Goal: Check status: Check status

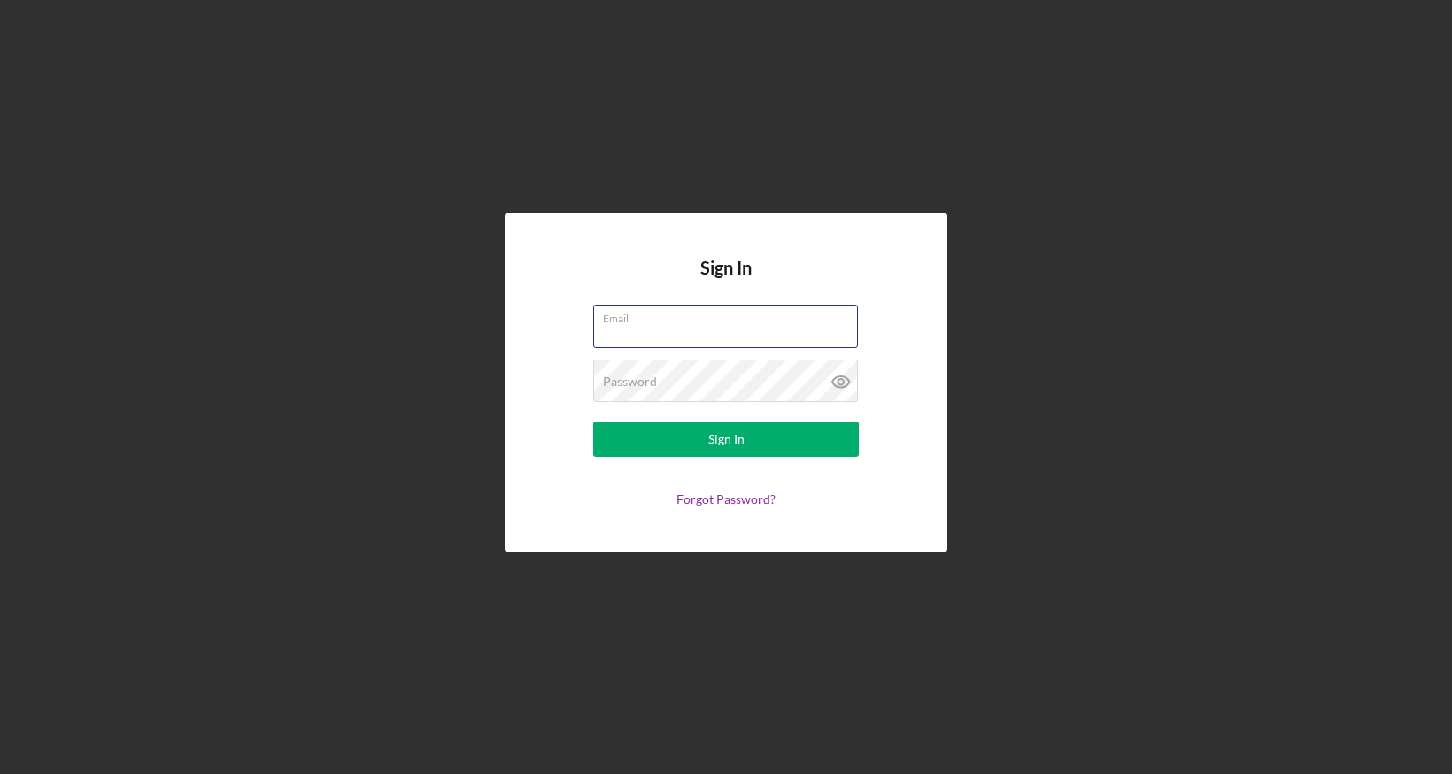
type input "[EMAIL_ADDRESS][DOMAIN_NAME]"
click at [726, 439] on button "Sign In" at bounding box center [726, 439] width 266 height 35
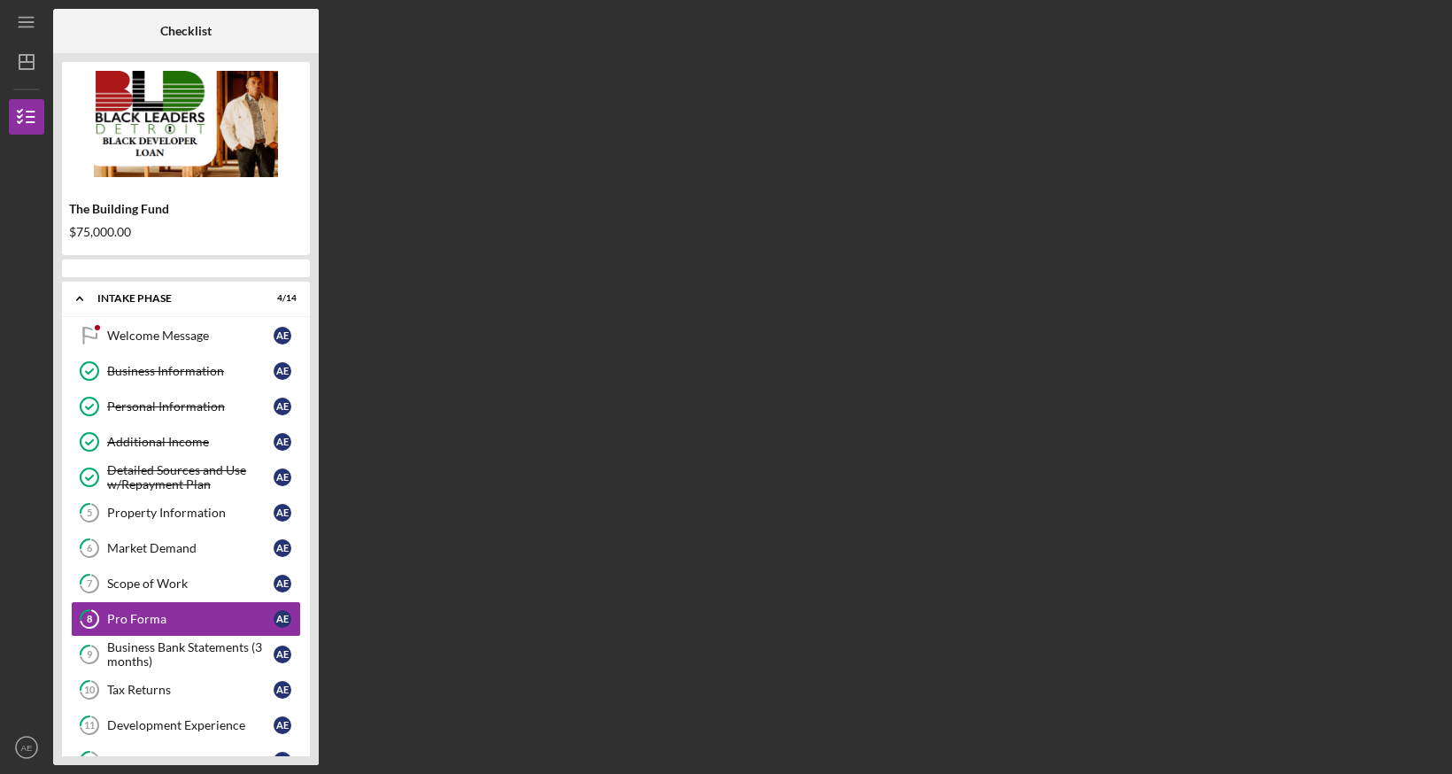
scroll to position [100, 0]
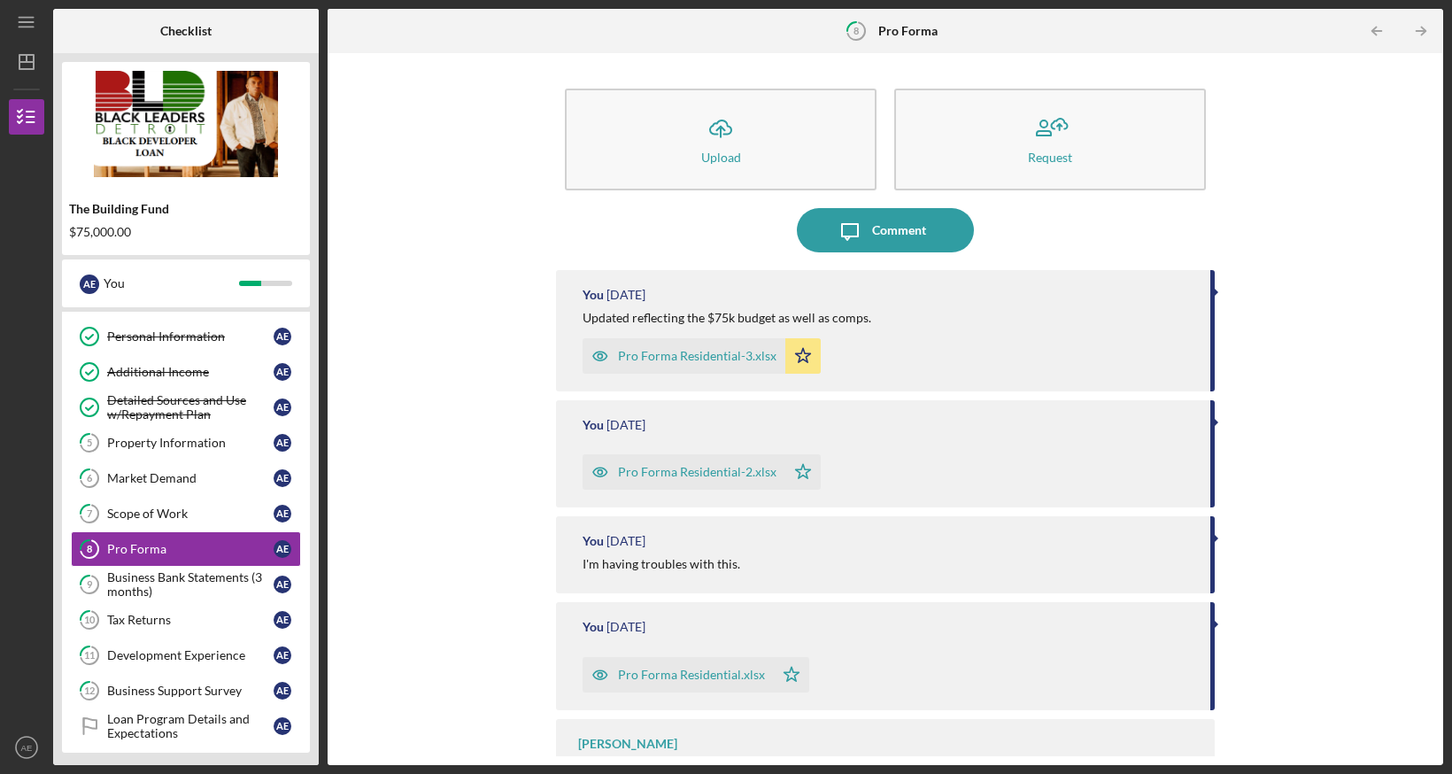
click at [602, 357] on icon "button" at bounding box center [600, 355] width 35 height 35
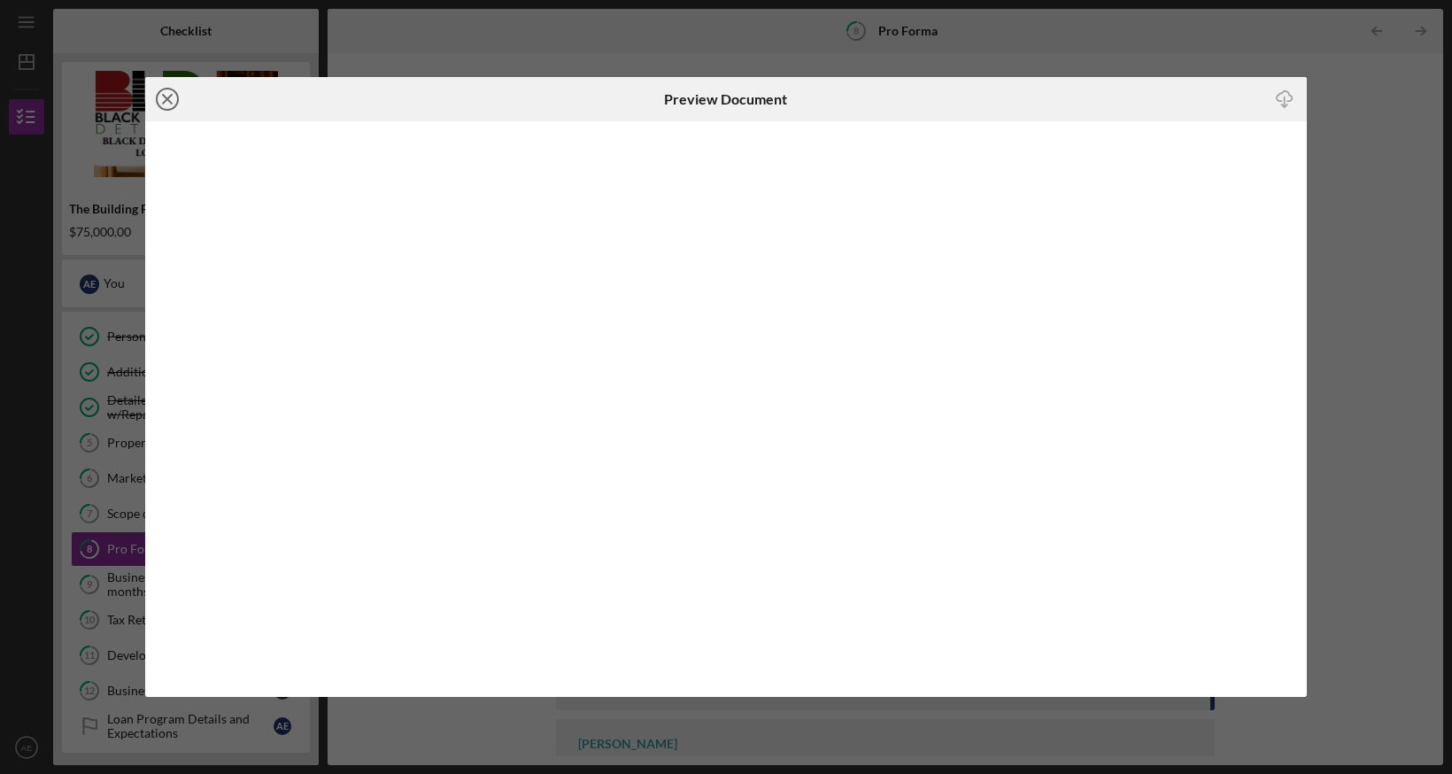
click at [173, 103] on icon "Icon/Close" at bounding box center [167, 99] width 44 height 44
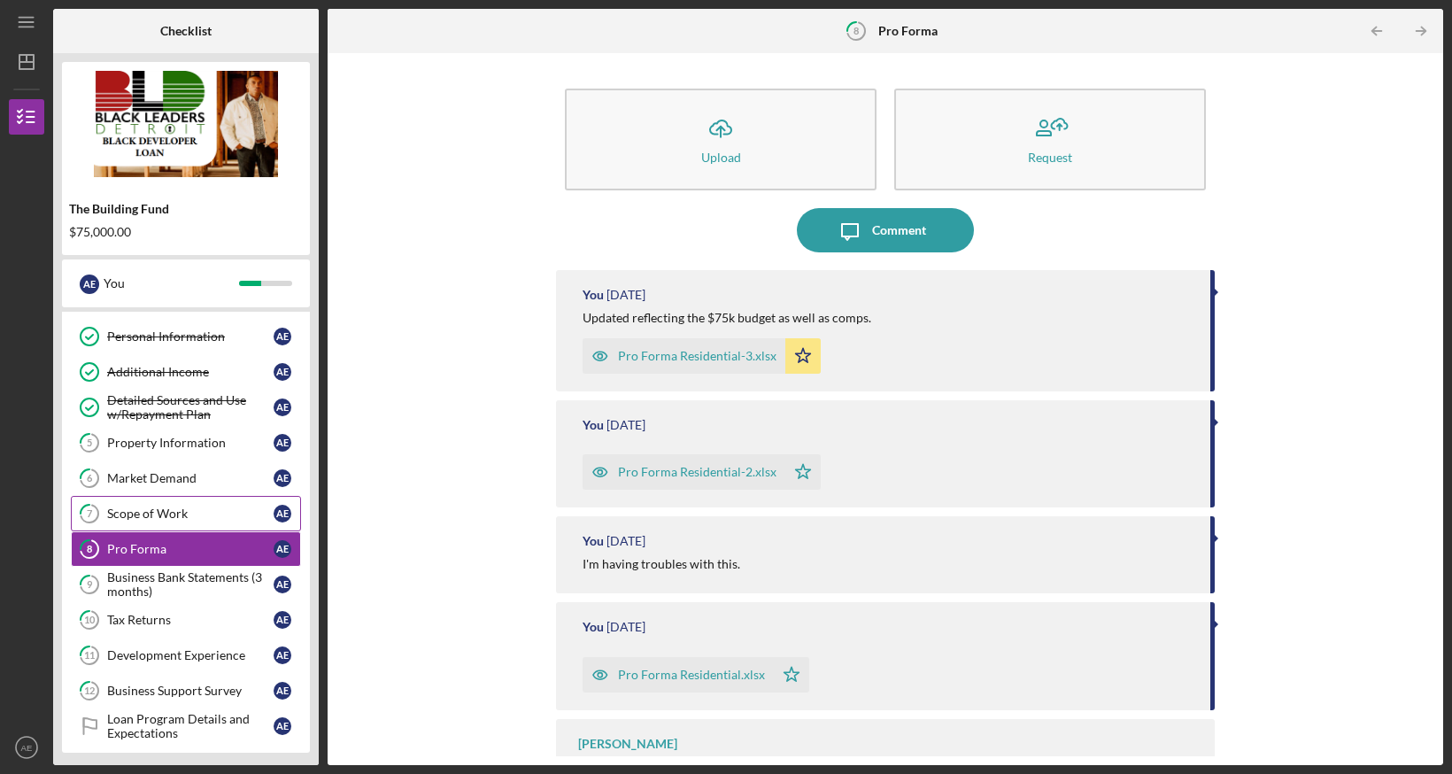
click at [202, 525] on link "7 Scope of Work A E" at bounding box center [186, 513] width 230 height 35
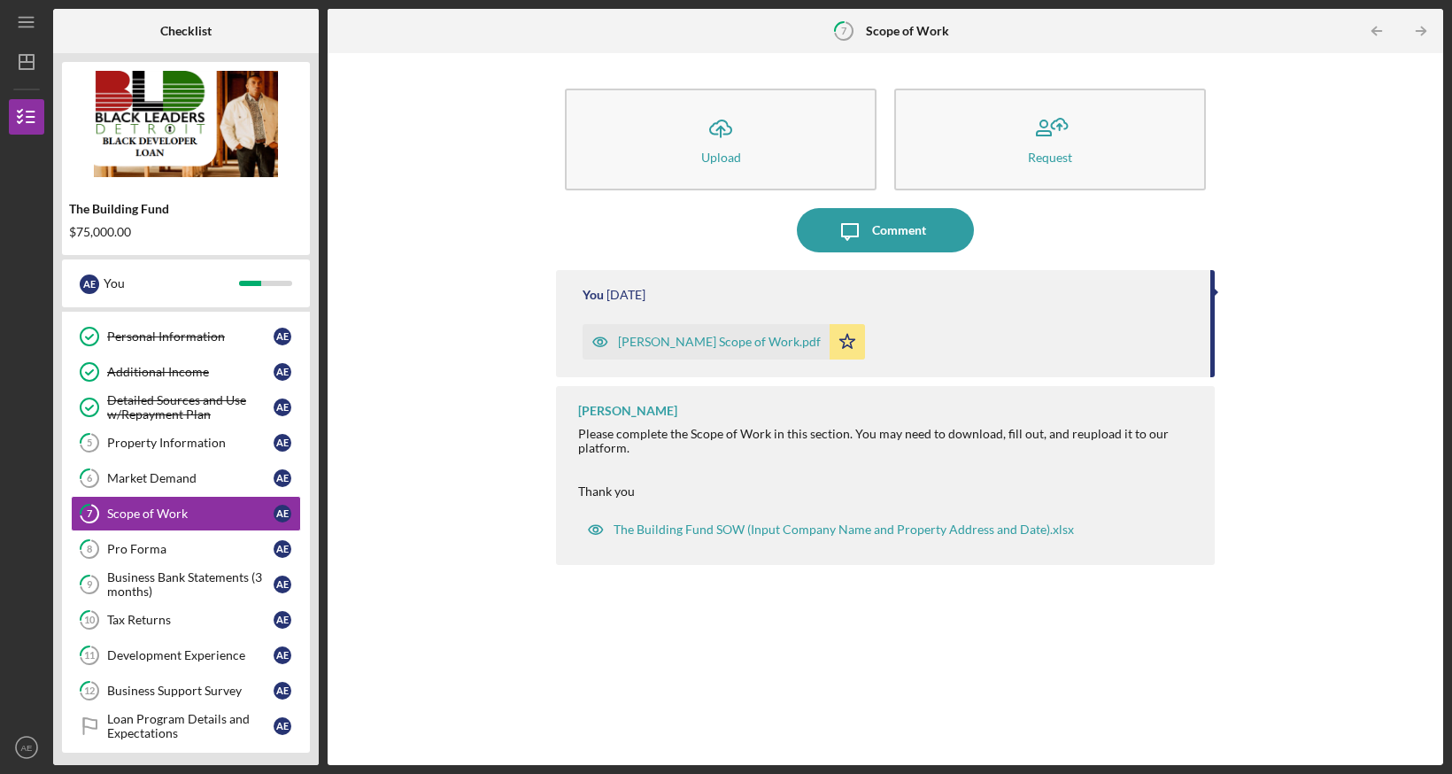
click at [686, 349] on div "[PERSON_NAME] Scope of Work.pdf" at bounding box center [706, 341] width 247 height 35
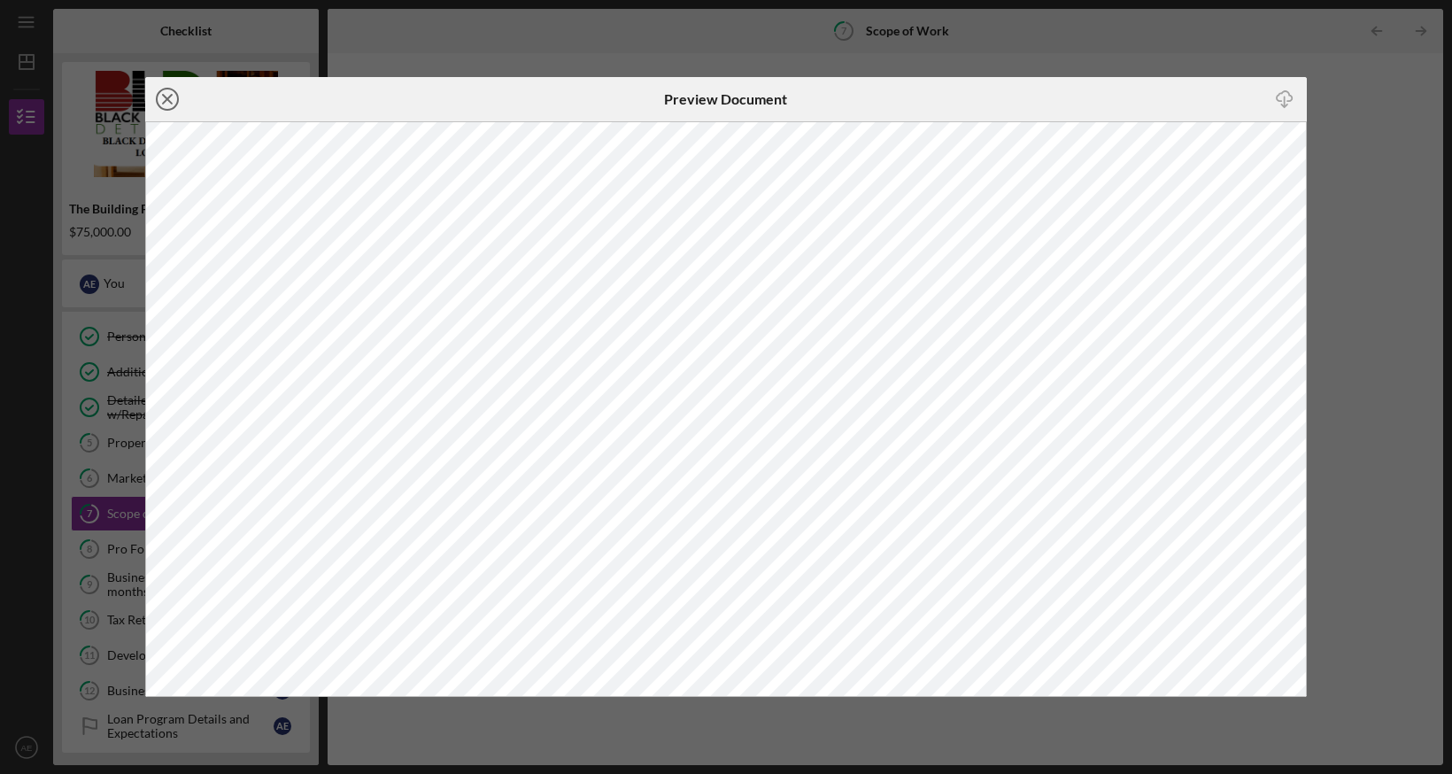
click at [172, 97] on icon "Icon/Close" at bounding box center [167, 99] width 44 height 44
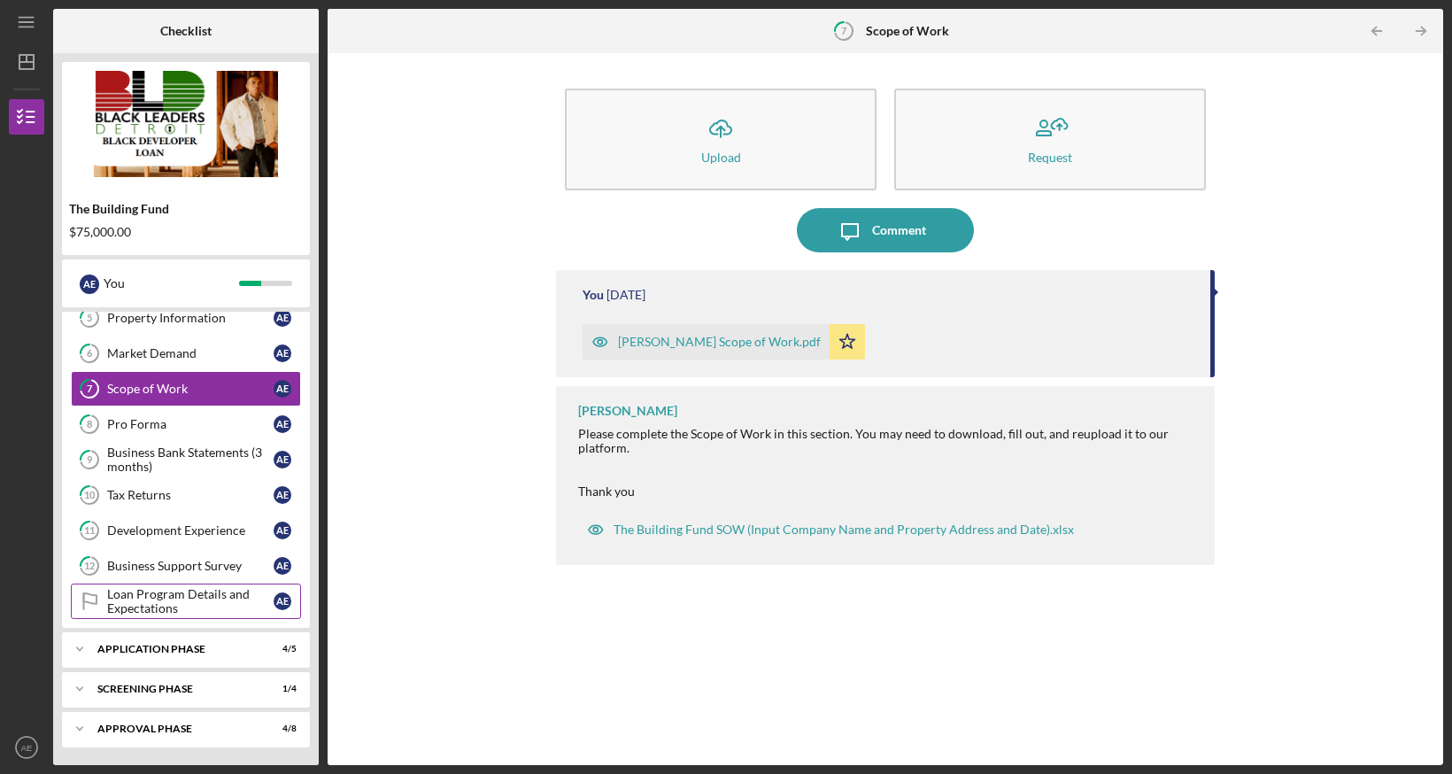
scroll to position [225, 0]
click at [185, 647] on div "Application Phase" at bounding box center [192, 649] width 190 height 11
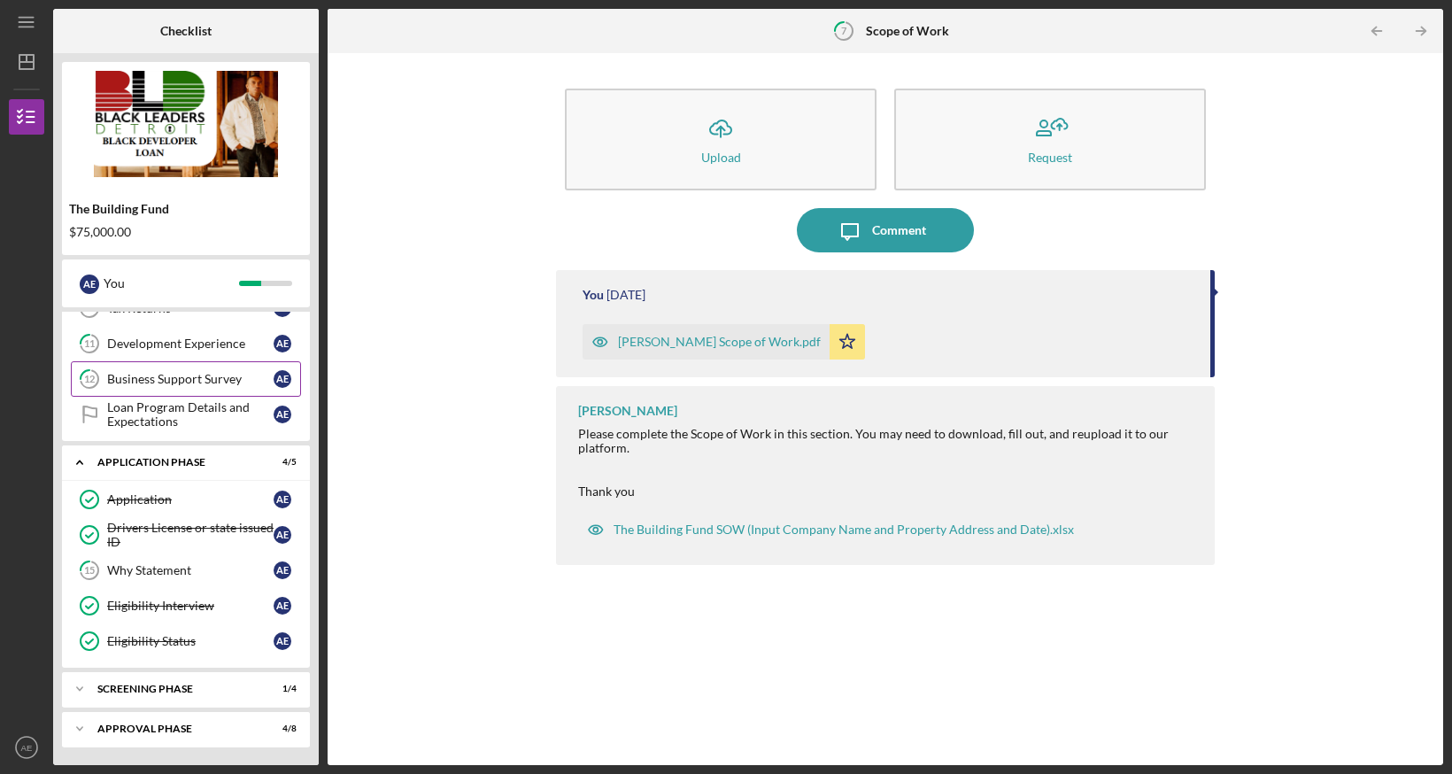
scroll to position [412, 0]
click at [146, 456] on div "Icon/Expander Application Phase 4 / 5" at bounding box center [186, 463] width 248 height 36
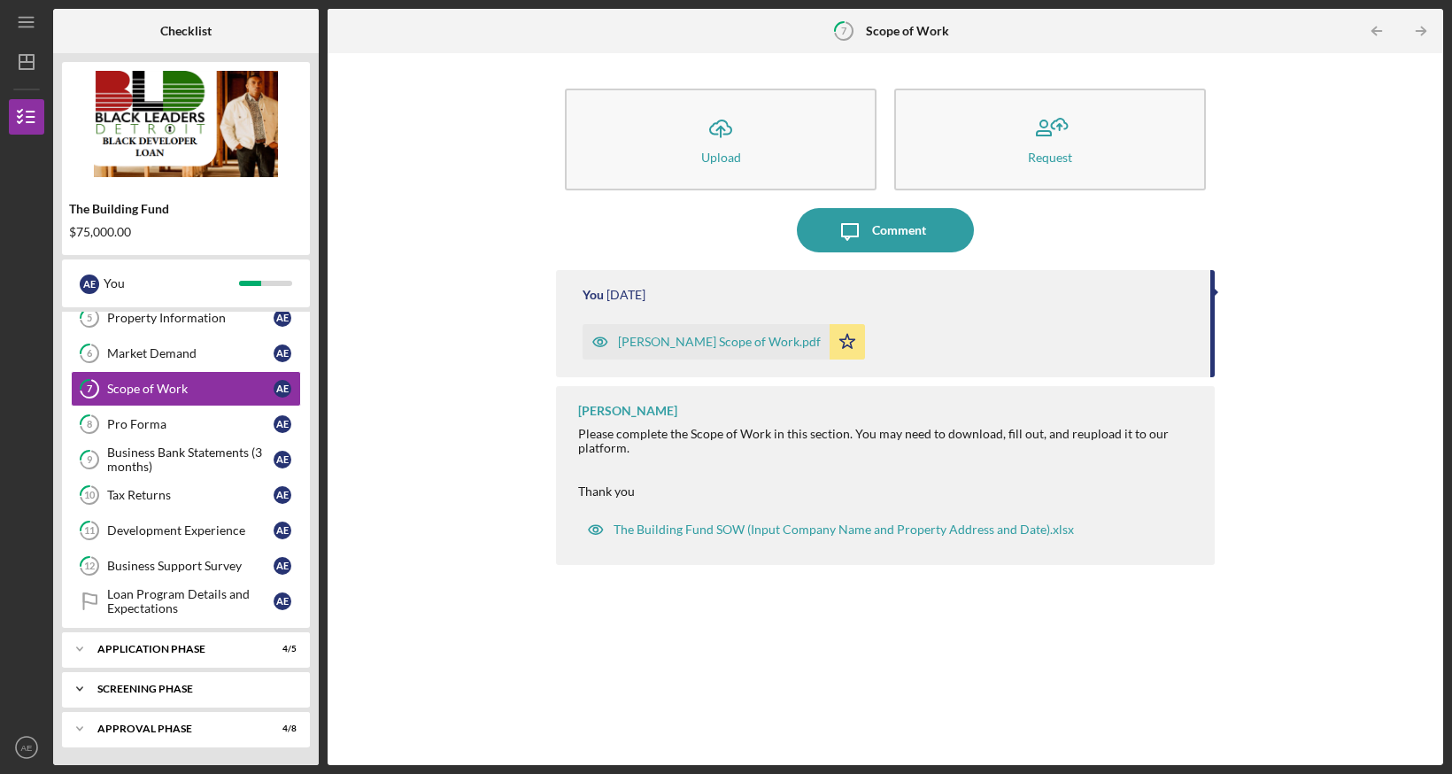
click at [160, 671] on div "Icon/Expander Screening Phase 1 / 4" at bounding box center [186, 688] width 248 height 35
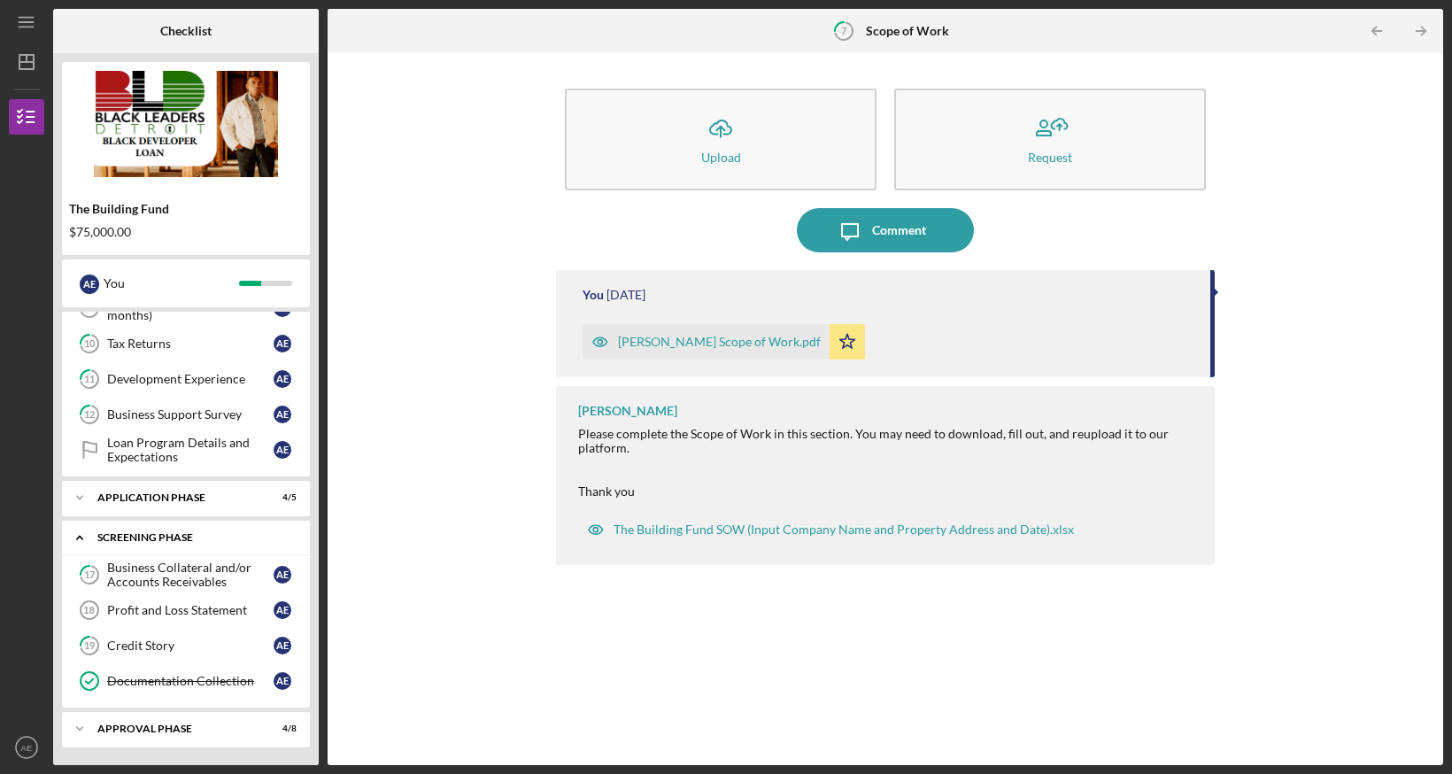
click at [159, 532] on div "Screening Phase" at bounding box center [192, 537] width 190 height 11
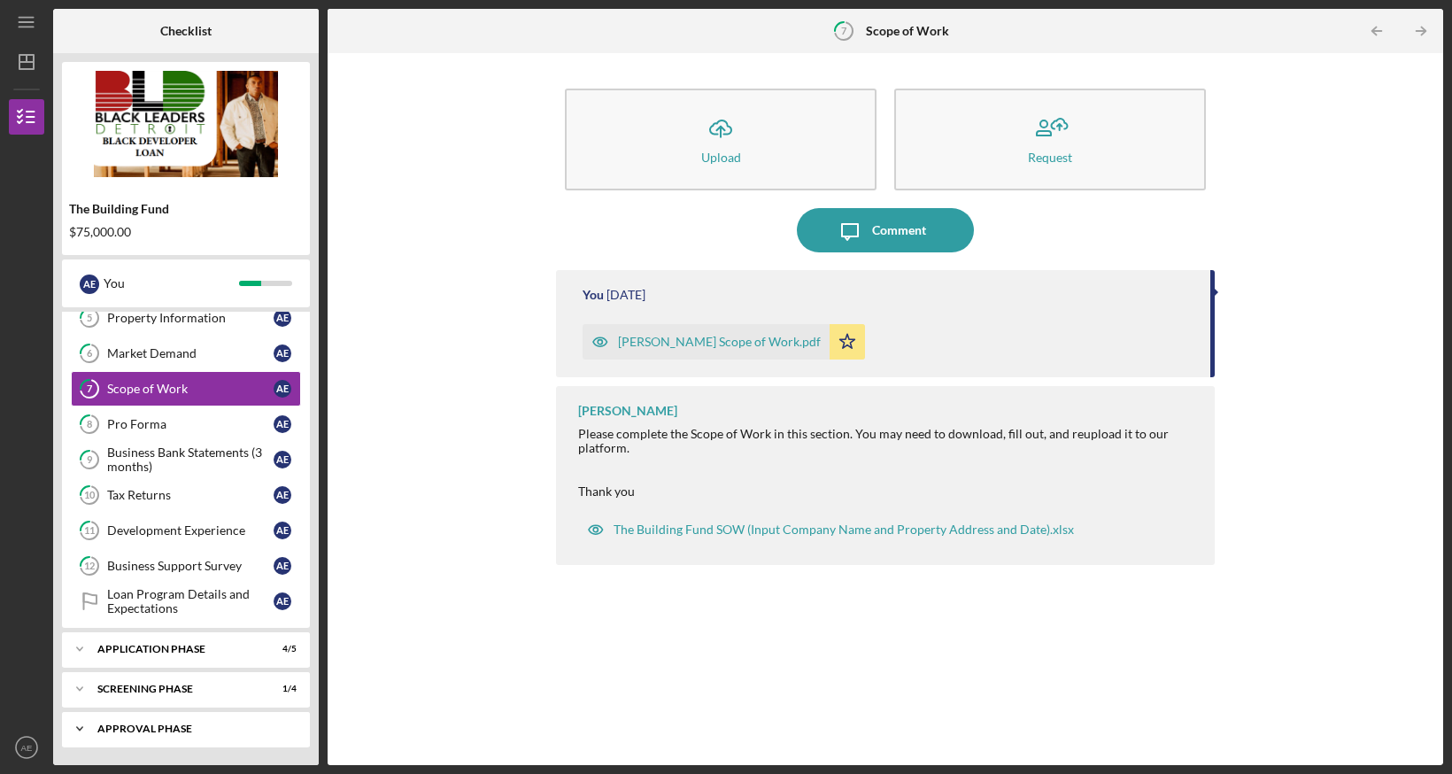
click at [172, 724] on div "Approval Phase" at bounding box center [192, 729] width 190 height 11
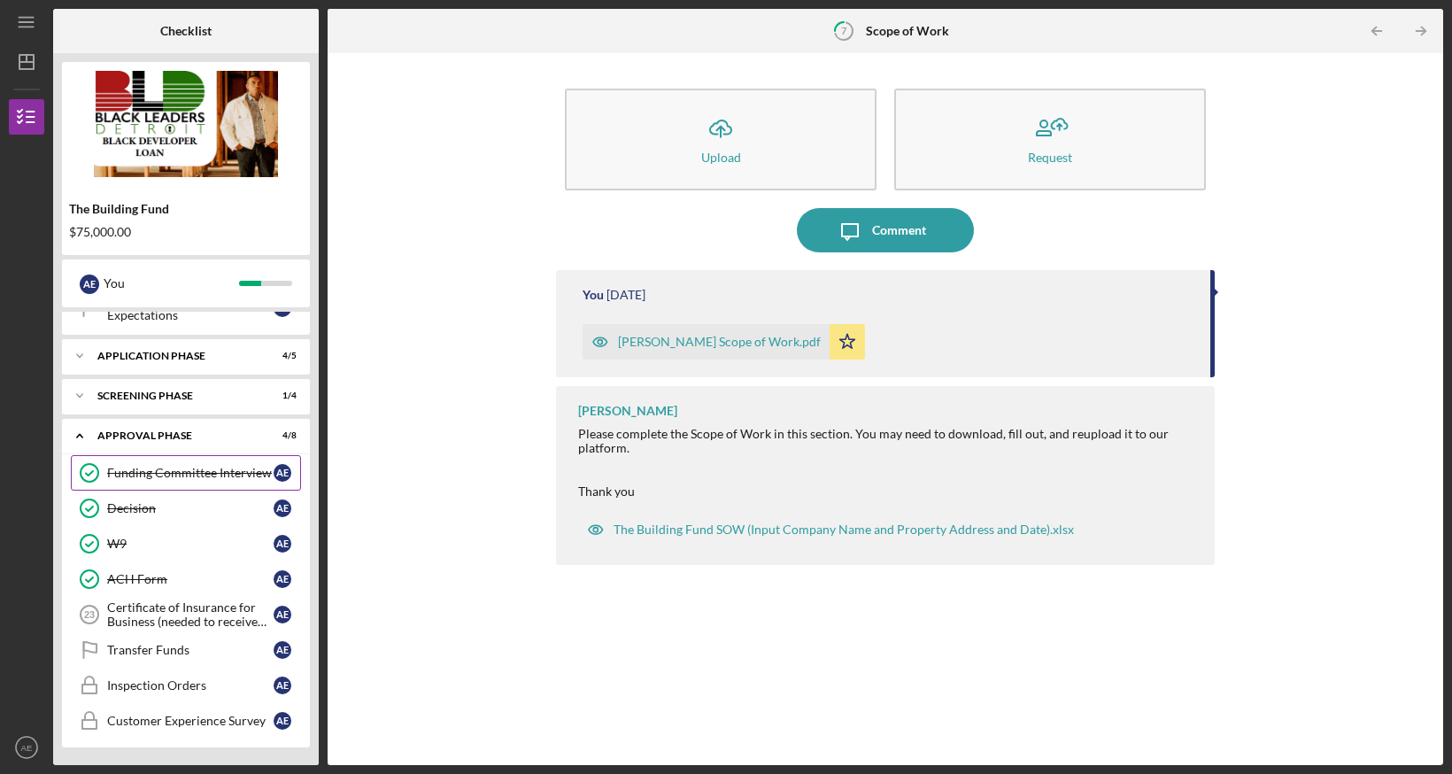
scroll to position [518, 0]
click at [164, 434] on div "Approval Phase" at bounding box center [192, 435] width 190 height 11
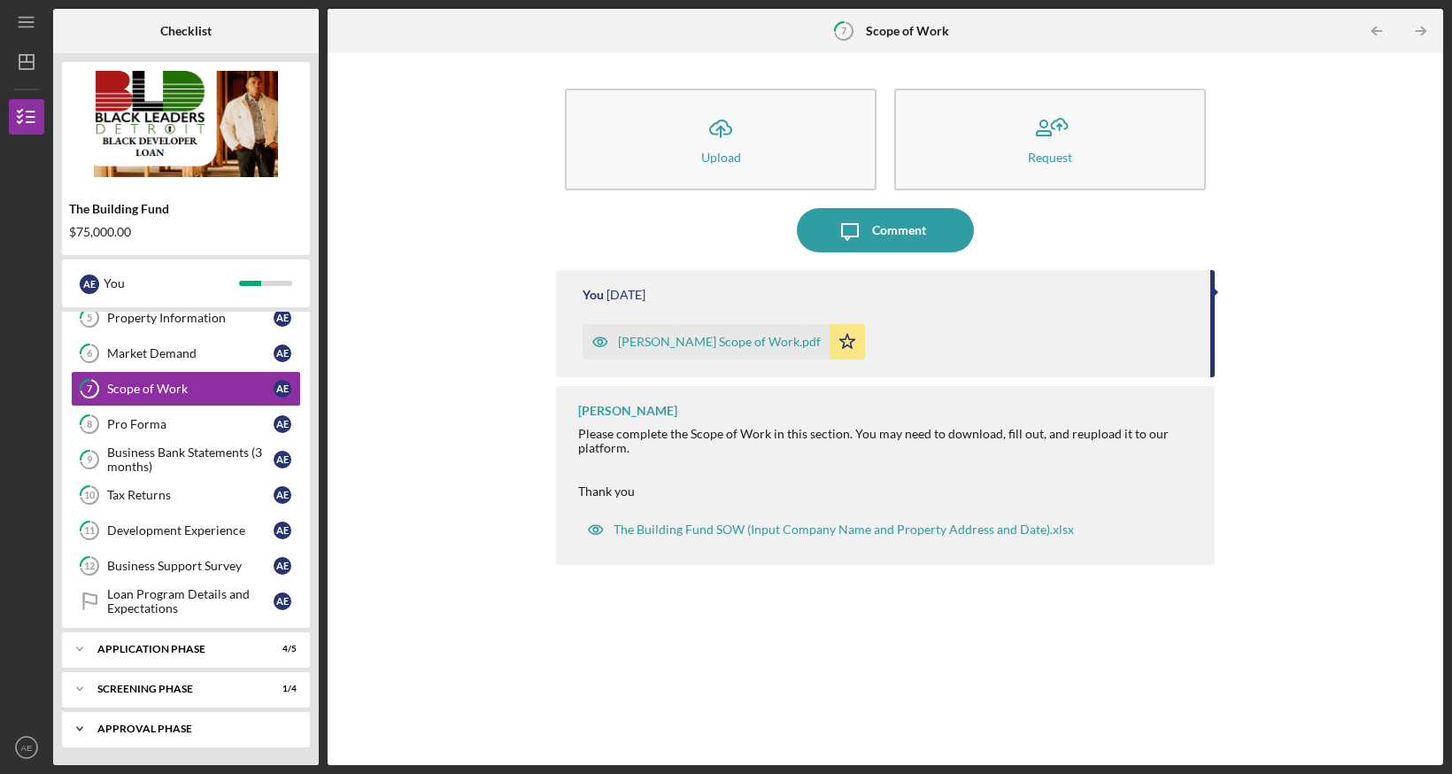
click at [128, 725] on div "Approval Phase" at bounding box center [192, 729] width 190 height 11
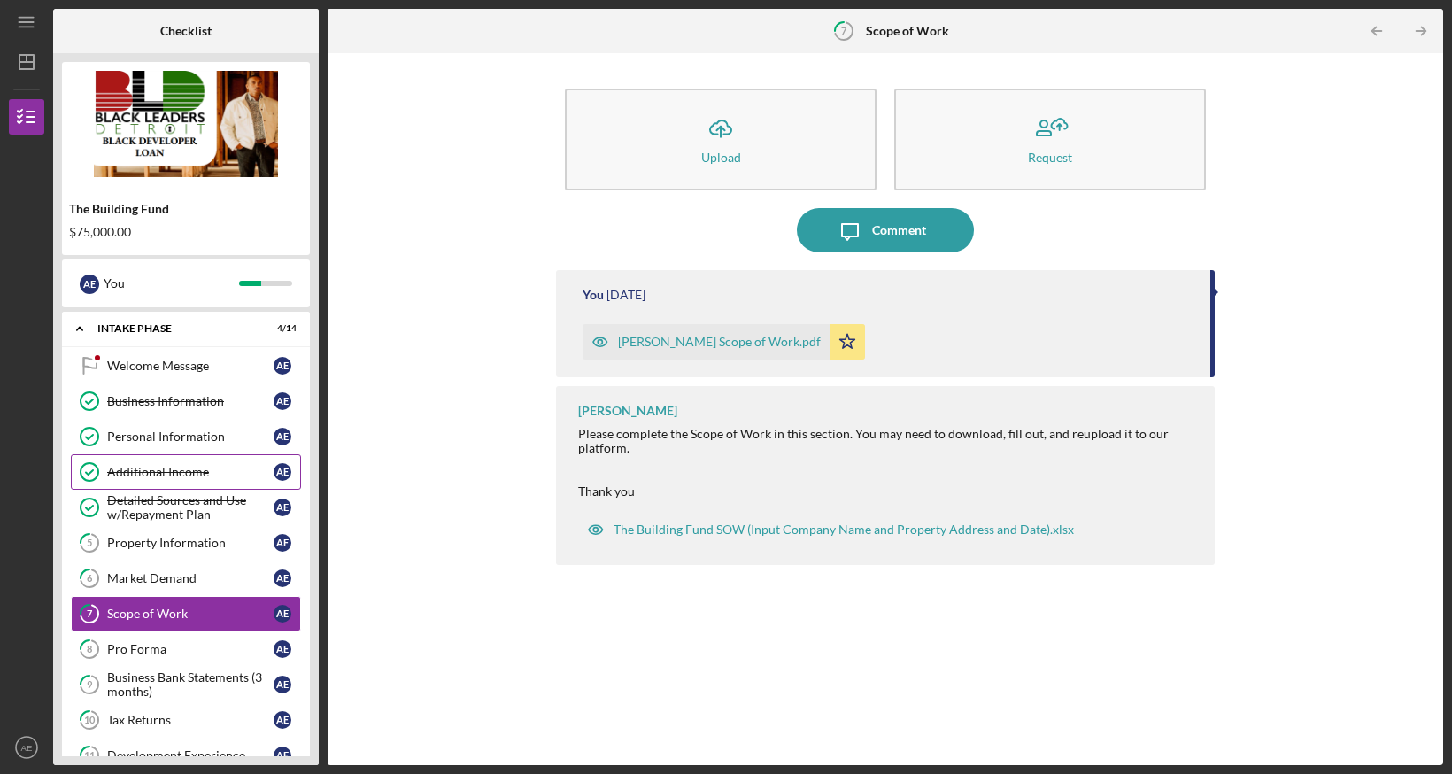
scroll to position [0, 0]
click at [136, 318] on div "Icon/Expander Intake Phase 4 / 14" at bounding box center [186, 329] width 248 height 36
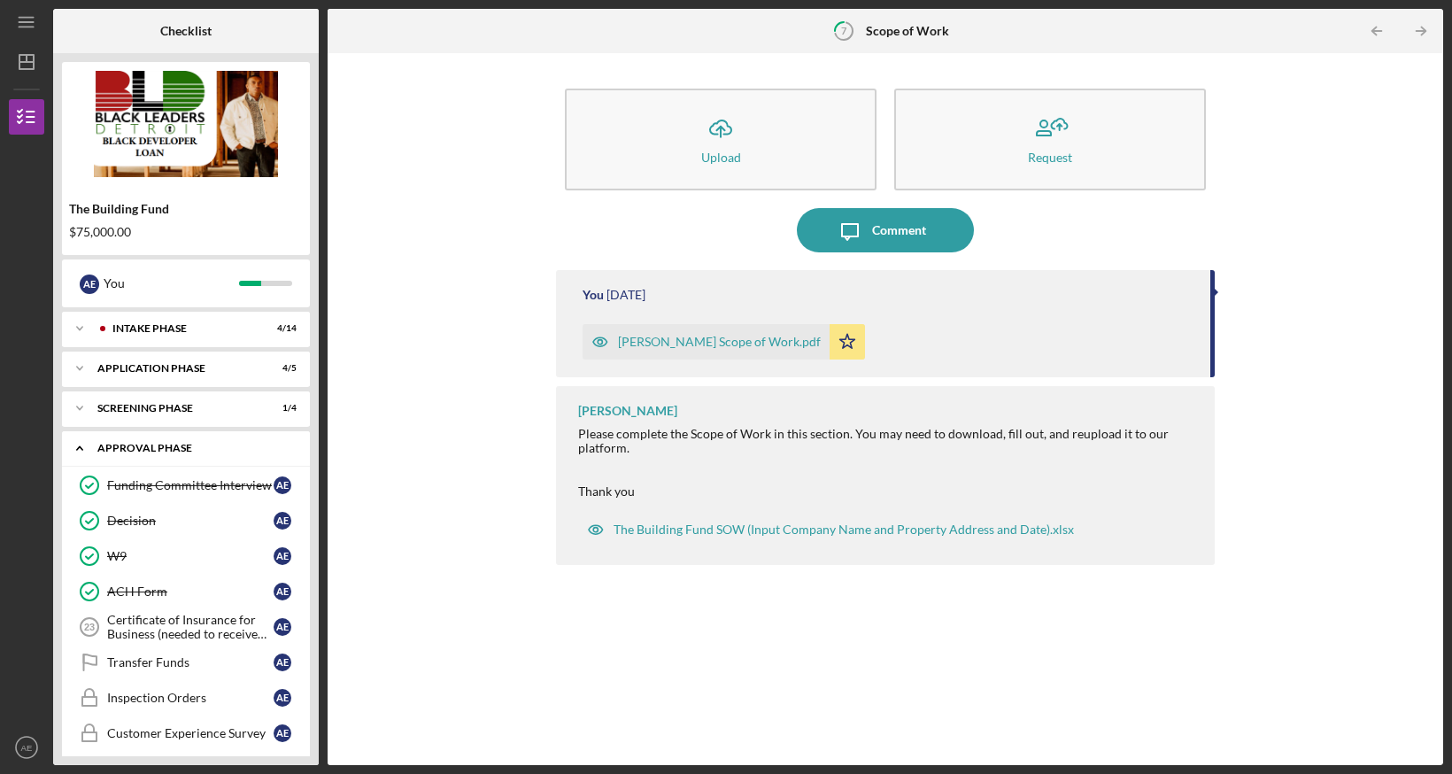
click at [164, 439] on div "Icon/Expander Approval Phase 4 / 8" at bounding box center [186, 448] width 248 height 36
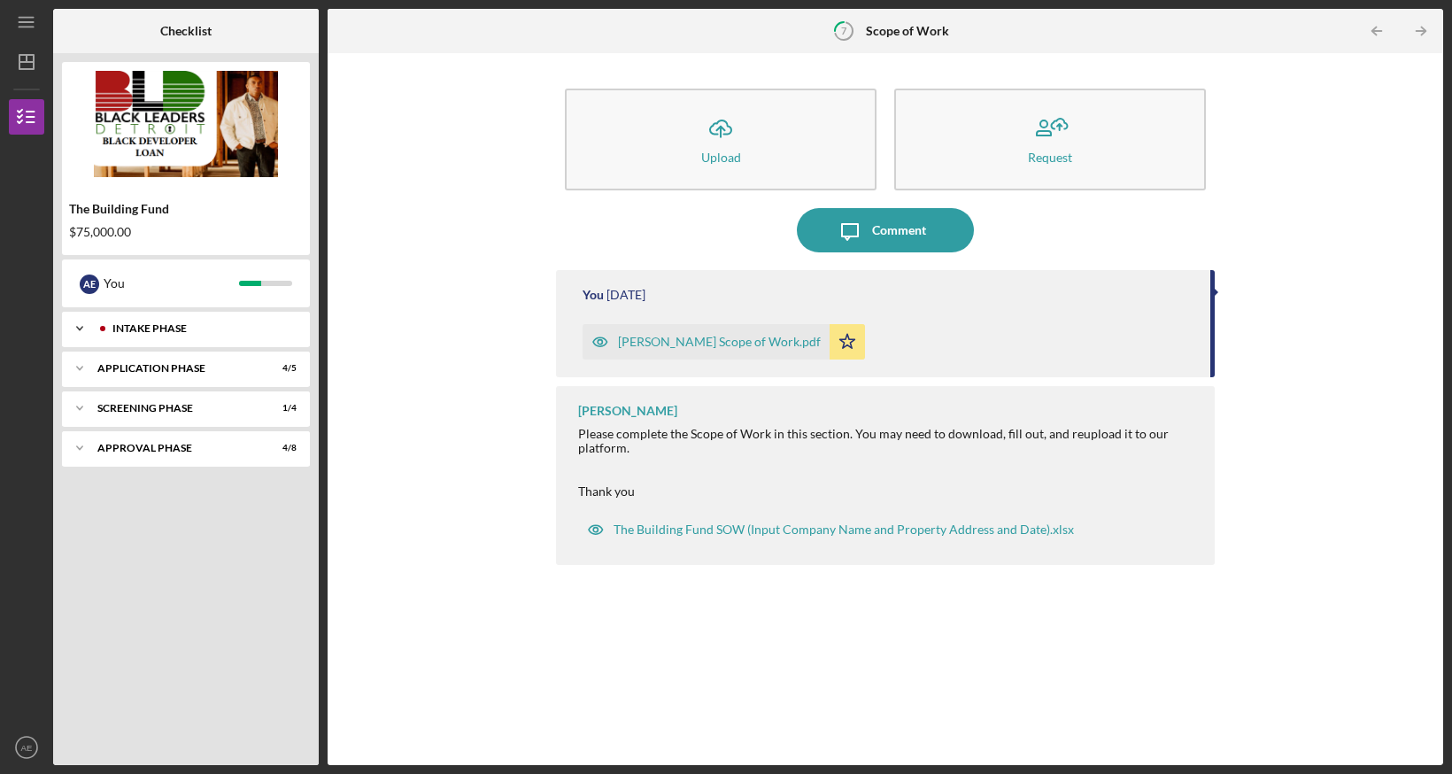
click at [149, 334] on div "Icon/Expander Intake Phase 4 / 14" at bounding box center [186, 328] width 248 height 35
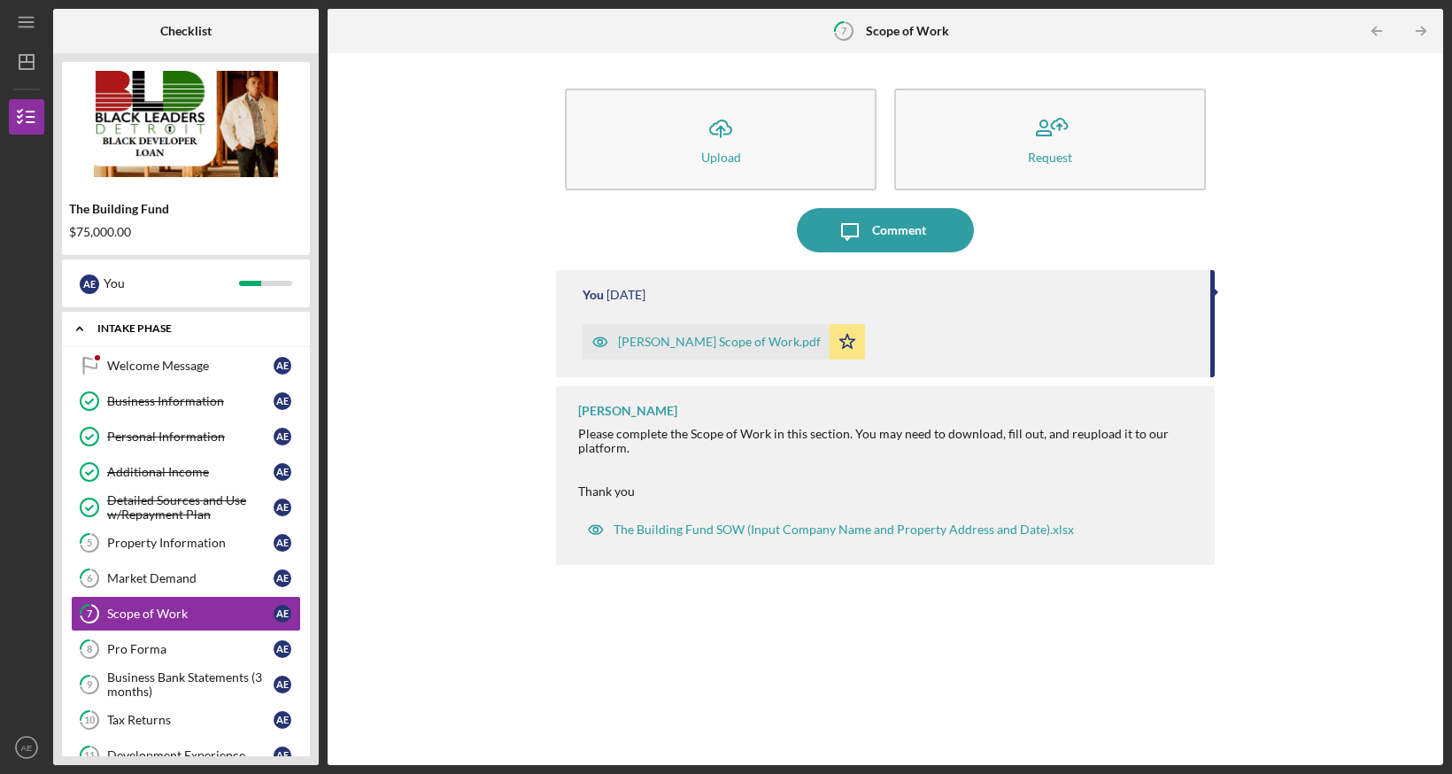
scroll to position [80, 0]
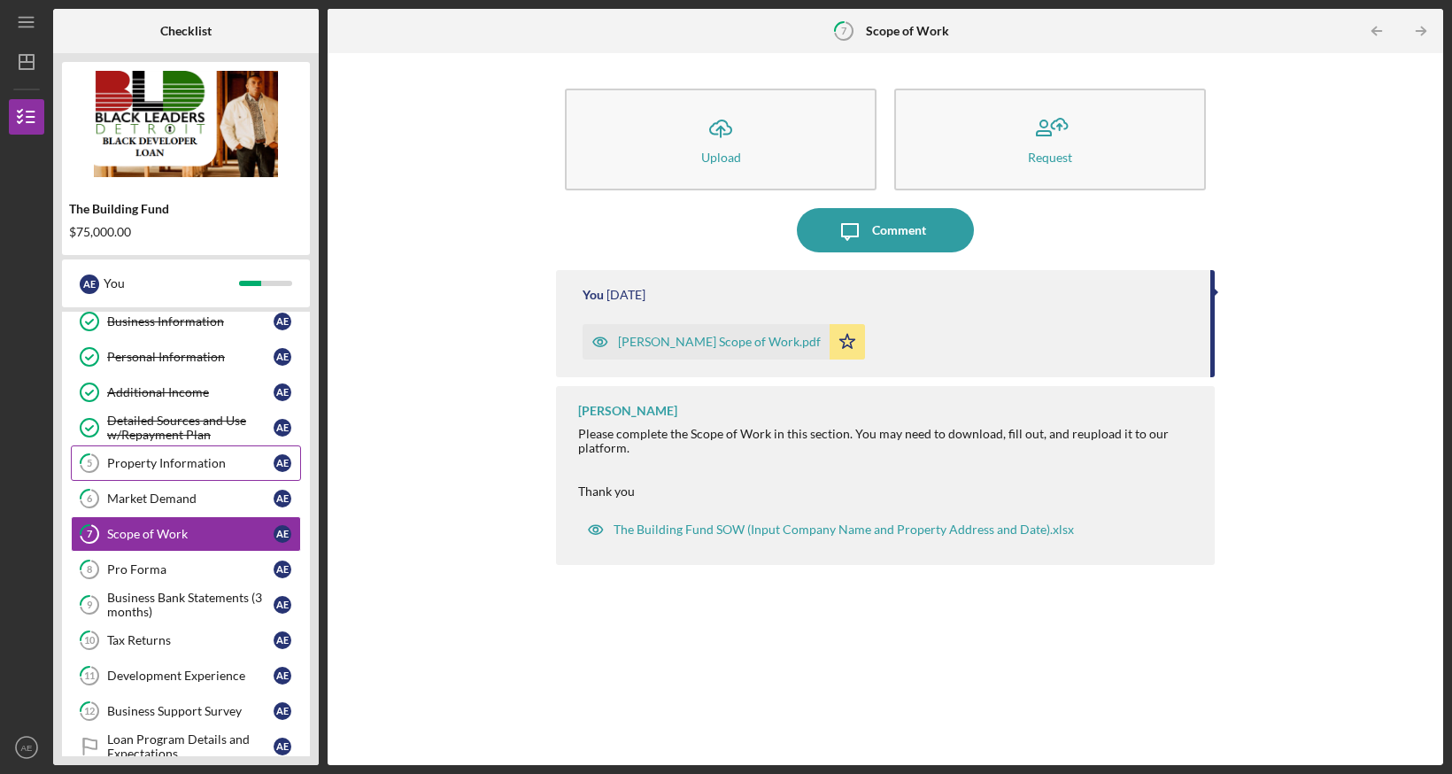
click at [207, 461] on div "Property Information" at bounding box center [190, 463] width 167 height 14
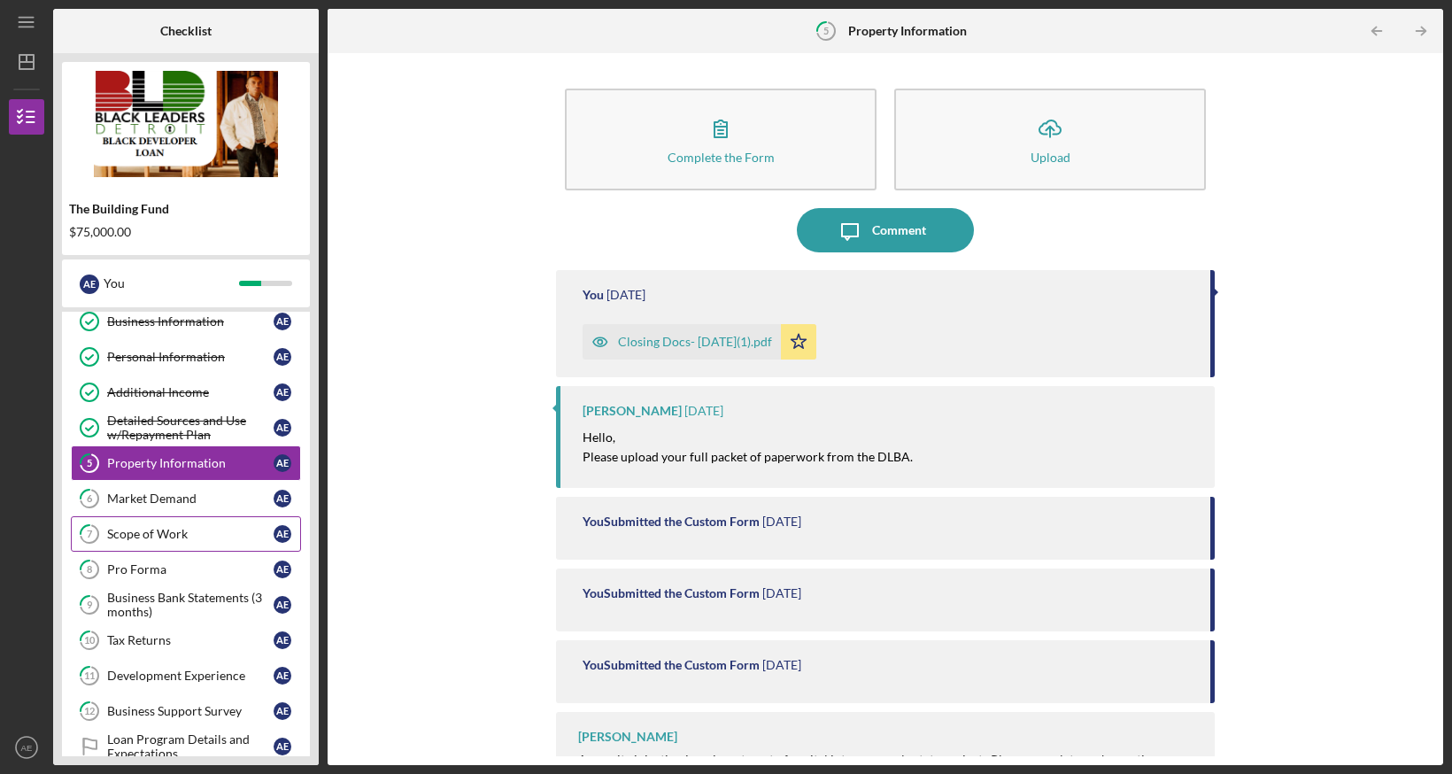
click at [174, 528] on div "Scope of Work" at bounding box center [190, 534] width 167 height 14
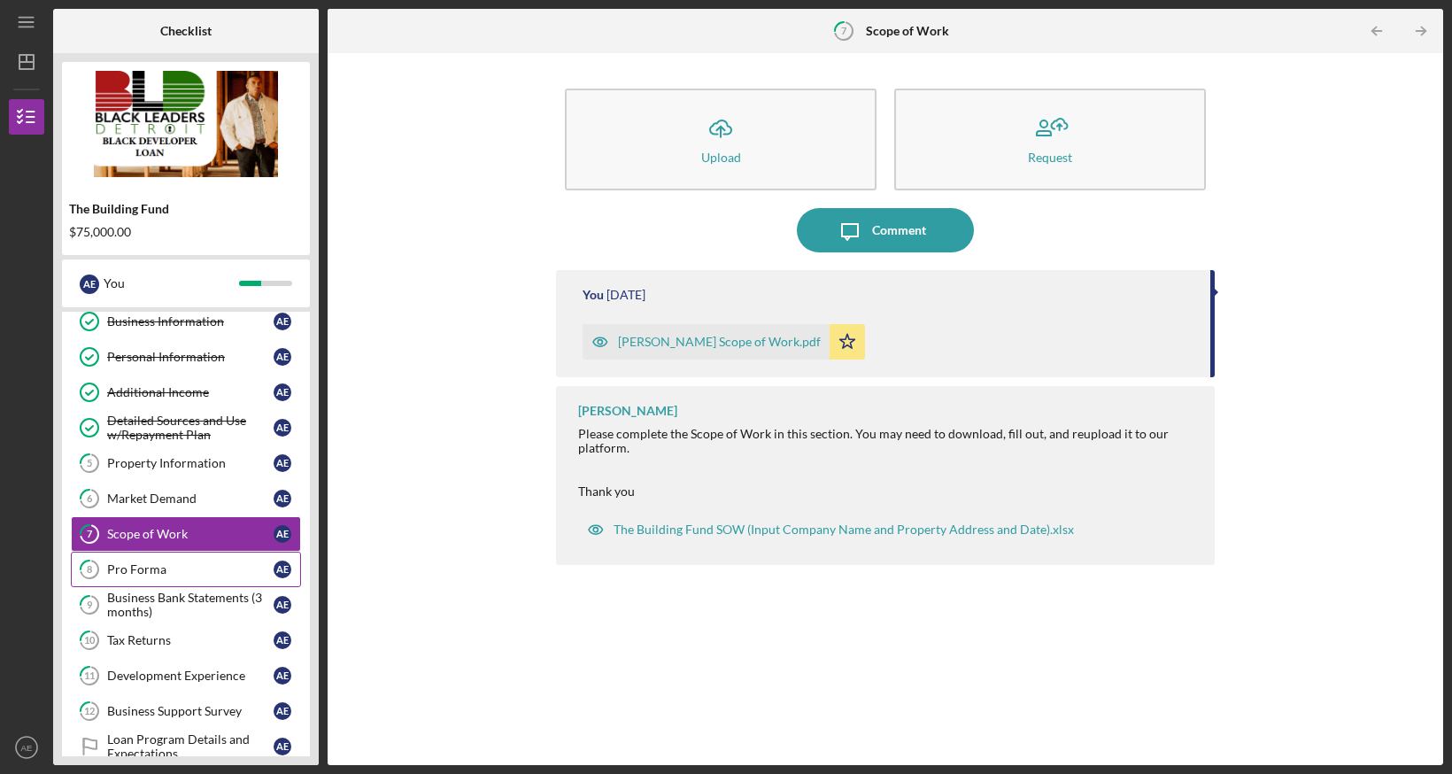
click at [158, 564] on div "Pro Forma" at bounding box center [190, 569] width 167 height 14
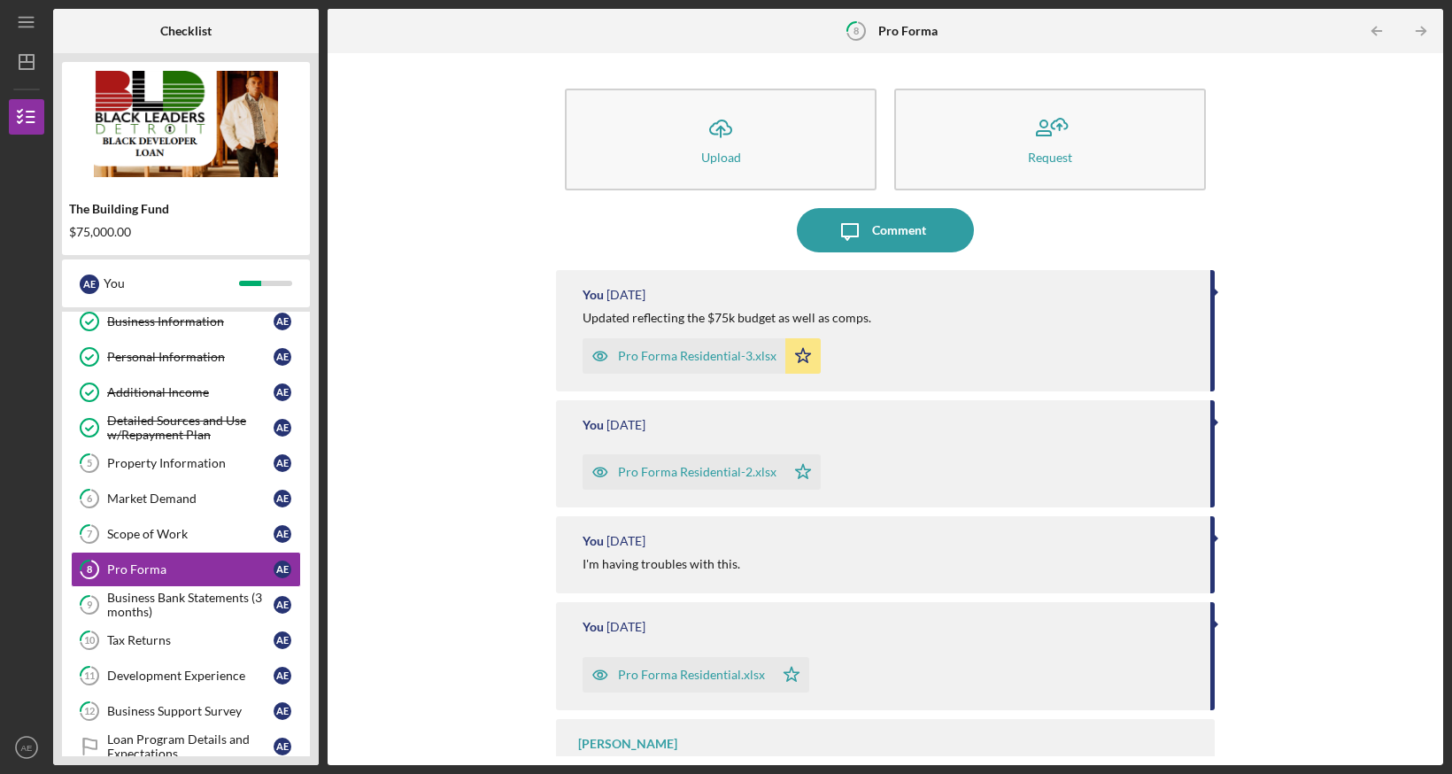
click at [713, 355] on div "Pro Forma Residential-3.xlsx" at bounding box center [697, 356] width 159 height 14
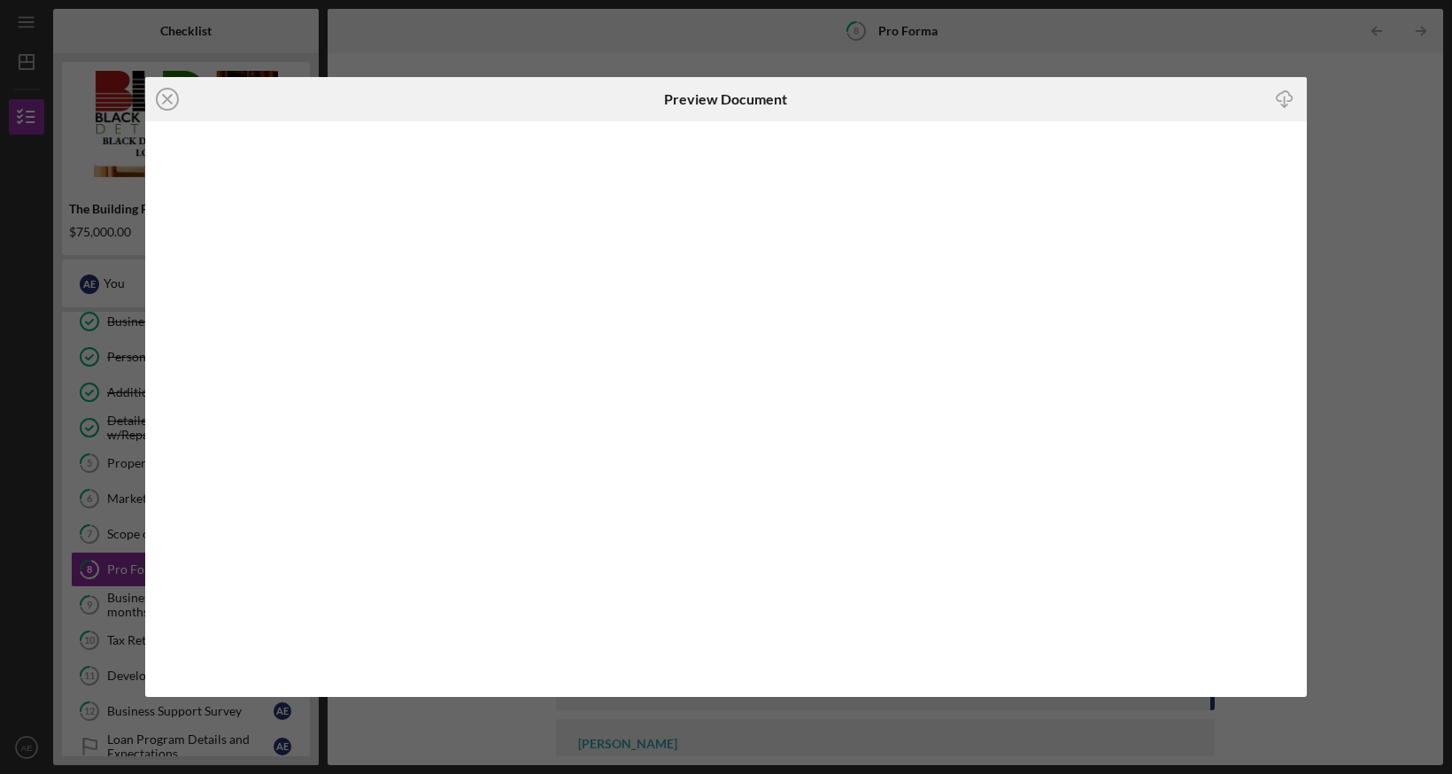
click at [1342, 238] on div "Icon/Close Preview Document Icon/Download" at bounding box center [726, 387] width 1452 height 774
